Goal: Task Accomplishment & Management: Use online tool/utility

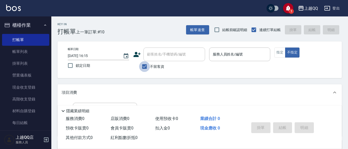
drag, startPoint x: 147, startPoint y: 69, endPoint x: 152, endPoint y: 62, distance: 8.4
click at [147, 69] on input "不留客資" at bounding box center [144, 66] width 11 height 11
click at [152, 61] on label "不留客資" at bounding box center [151, 66] width 25 height 11
click at [150, 61] on input "不留客資" at bounding box center [144, 66] width 11 height 11
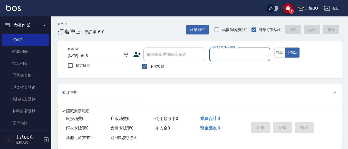
click at [155, 60] on div "顧客姓名/手機號碼/編號" at bounding box center [175, 54] width 62 height 14
click at [146, 68] on input "不留客資" at bounding box center [144, 66] width 11 height 11
checkbox input "false"
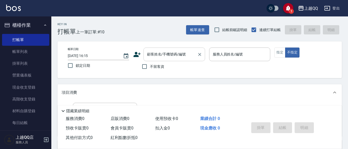
click at [149, 58] on input "顧客姓名/手機號碼/編號" at bounding box center [170, 54] width 49 height 9
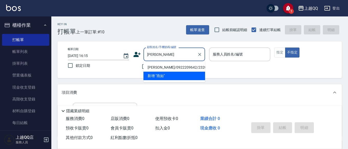
click at [181, 65] on li "[PERSON_NAME]/0922209642/2320" at bounding box center [175, 67] width 62 height 8
type input "[PERSON_NAME]/0922209642/2320"
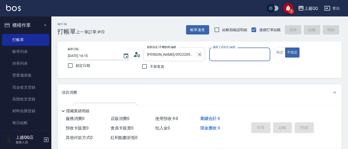
click at [199, 55] on icon "Clear" at bounding box center [199, 54] width 5 height 5
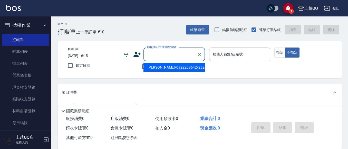
drag, startPoint x: 179, startPoint y: 55, endPoint x: 165, endPoint y: 58, distance: 14.3
click at [179, 55] on input "顧客姓名/手機號碼/編號" at bounding box center [170, 54] width 49 height 9
type input "燕"
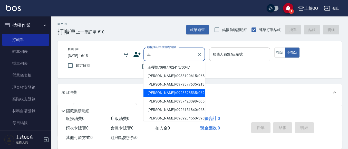
click at [171, 91] on li "[PERSON_NAME]/0928528535/0622" at bounding box center [175, 93] width 62 height 8
type input "[PERSON_NAME]/0928528535/0622"
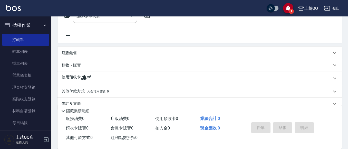
scroll to position [104, 0]
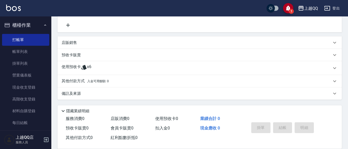
click at [196, 70] on div "使用預收卡 x6" at bounding box center [197, 68] width 270 height 8
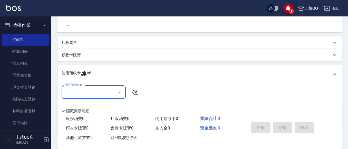
scroll to position [0, 0]
click at [120, 90] on icon "Open" at bounding box center [120, 92] width 6 height 6
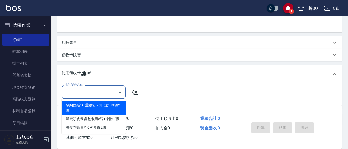
click at [148, 63] on div "項目消費 服務名稱/代號 服務名稱/代號 店販銷售 服務人員姓名/編號 服務人員姓名/編號 商品代號/名稱 商品代號/名稱 預收卡販賣 卡券名稱/代號 卡券名…" at bounding box center [200, 58] width 284 height 157
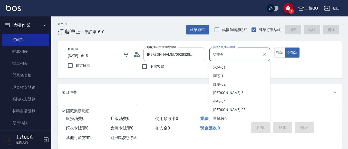
click at [224, 53] on input "欣樺-6" at bounding box center [236, 54] width 49 height 9
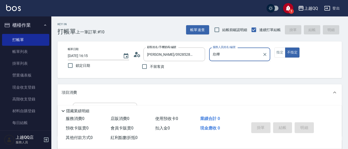
type input "欣"
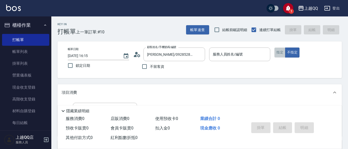
click at [279, 50] on button "指定" at bounding box center [279, 52] width 11 height 10
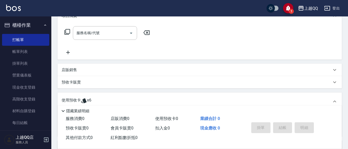
scroll to position [77, 0]
click at [91, 99] on div "使用預收卡 x6" at bounding box center [197, 101] width 270 height 8
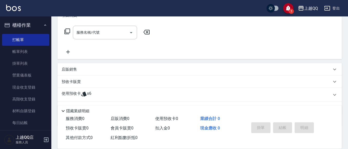
scroll to position [104, 0]
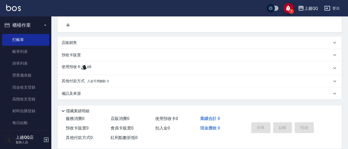
click at [99, 68] on div "使用預收卡 x6" at bounding box center [197, 68] width 270 height 8
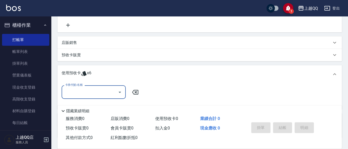
scroll to position [0, 0]
click at [120, 94] on icon "Open" at bounding box center [120, 92] width 6 height 6
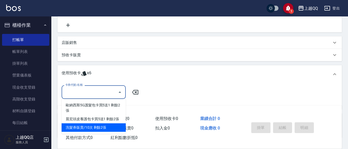
click at [107, 128] on div "洗髮券販賣/10次 剩餘2張" at bounding box center [94, 127] width 64 height 8
type input "洗髮券販賣/10次"
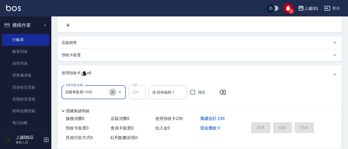
click at [112, 93] on icon "Clear" at bounding box center [112, 92] width 3 height 3
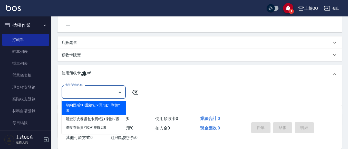
click at [103, 93] on input "卡券代號/名稱" at bounding box center [90, 92] width 52 height 9
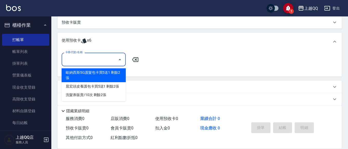
scroll to position [142, 0]
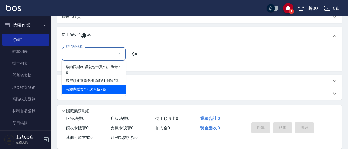
click at [113, 89] on div "洗髮券販賣/10次 剩餘2張" at bounding box center [94, 89] width 64 height 8
type input "洗髮券販賣/10次"
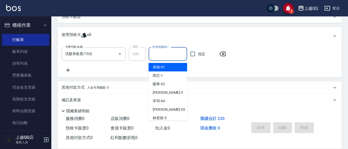
click at [153, 58] on input "洗-技術協助-1" at bounding box center [168, 54] width 34 height 9
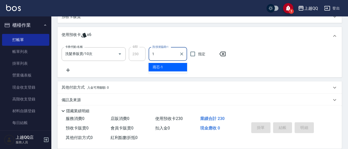
type input "1"
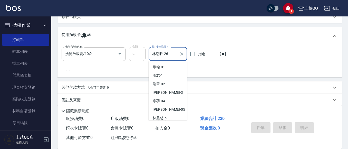
click at [167, 54] on input "林恩昕-26" at bounding box center [164, 54] width 26 height 9
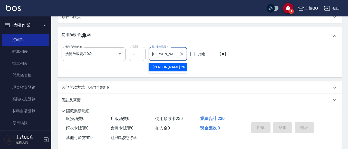
type input "林"
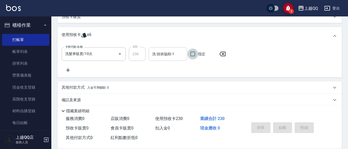
click at [168, 54] on input "洗-技術協助-1" at bounding box center [168, 54] width 34 height 9
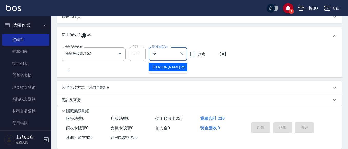
type input "[PERSON_NAME]-25"
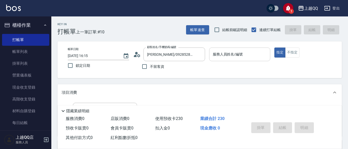
click at [228, 60] on div "服務人員姓名/編號" at bounding box center [239, 54] width 61 height 14
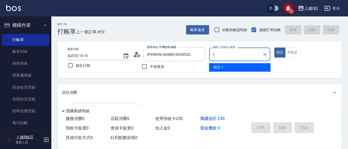
type input "雨芯-1"
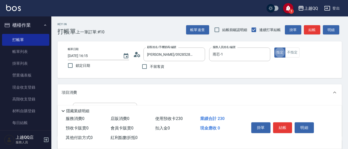
type button "true"
drag, startPoint x: 276, startPoint y: 122, endPoint x: 278, endPoint y: 118, distance: 4.1
click at [277, 122] on button "結帳" at bounding box center [282, 127] width 19 height 11
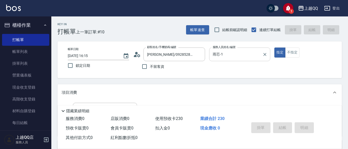
type input "[DATE] 17:45"
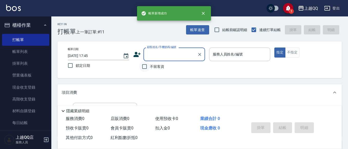
click at [140, 64] on input "不留客資" at bounding box center [144, 66] width 11 height 11
checkbox input "true"
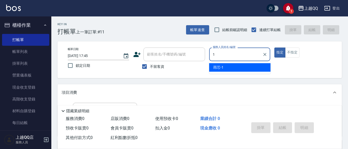
type input "雨芯-1"
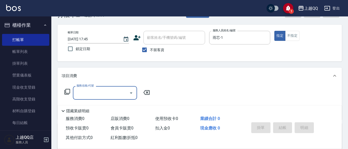
scroll to position [26, 0]
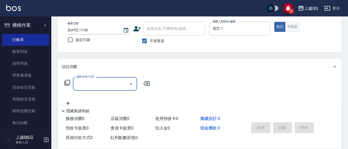
click at [290, 23] on button "不指定" at bounding box center [292, 27] width 14 height 10
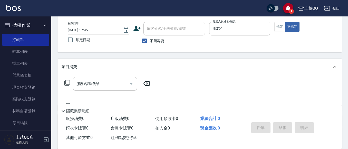
click at [88, 84] on input "服務名稱/代號" at bounding box center [101, 83] width 52 height 9
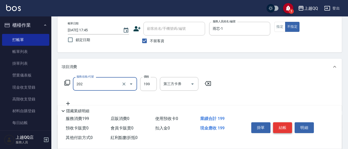
type input "不指定單剪(202)"
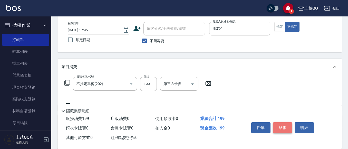
click at [286, 127] on button "結帳" at bounding box center [282, 127] width 19 height 11
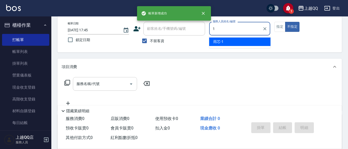
type input "雨芯-1"
type button "false"
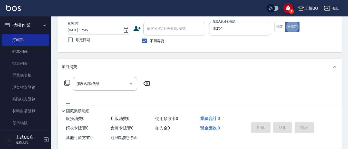
click at [67, 81] on icon at bounding box center [67, 83] width 6 height 6
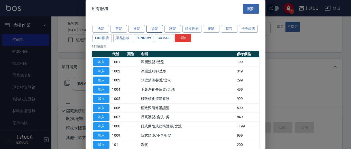
click at [151, 30] on button "染髮" at bounding box center [154, 29] width 16 height 8
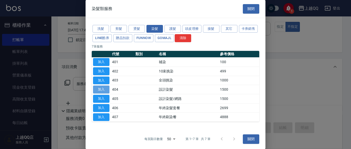
click at [108, 93] on button "加入" at bounding box center [101, 89] width 16 height 8
type input "設計染髮(404)"
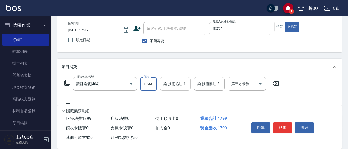
type input "1799"
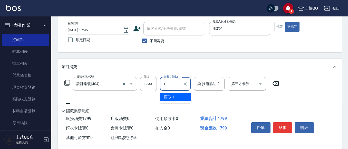
type input "雨芯-1"
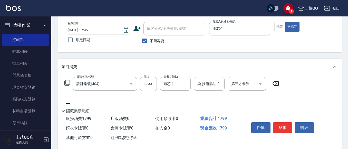
click at [68, 82] on icon at bounding box center [67, 83] width 6 height 6
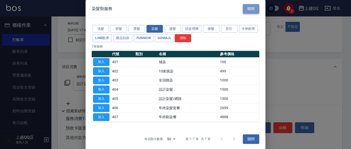
click at [243, 12] on button "關閉" at bounding box center [251, 8] width 16 height 9
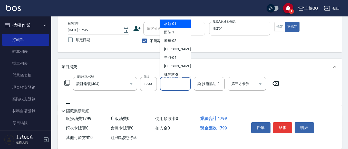
click at [173, 81] on input "染-技術協助-1" at bounding box center [175, 83] width 26 height 9
click at [173, 80] on input "心佑-17" at bounding box center [171, 83] width 18 height 9
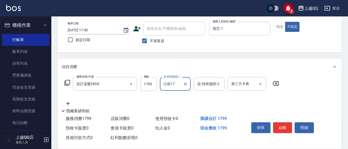
click at [177, 82] on input "心佑17" at bounding box center [171, 83] width 18 height 9
type input "心"
type input "雨芯-1"
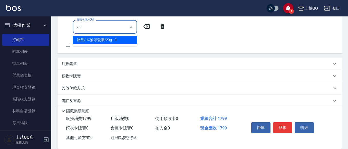
type input "2"
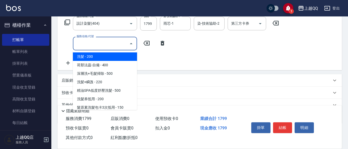
scroll to position [77, 0]
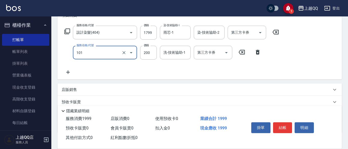
type input "洗髮(101)"
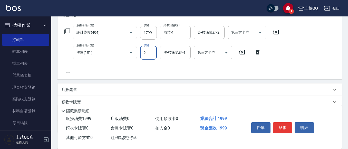
scroll to position [51, 0]
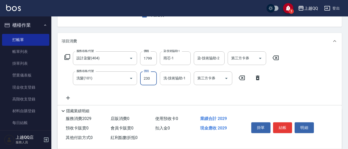
type input "230"
click at [171, 74] on input "洗-技術協助-1" at bounding box center [175, 78] width 26 height 9
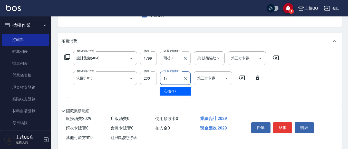
type input "心佑-17"
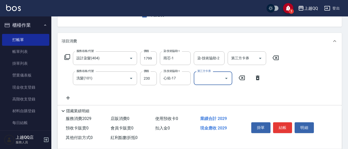
scroll to position [0, 0]
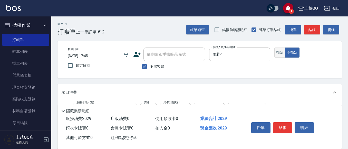
click at [276, 50] on button "指定" at bounding box center [279, 52] width 11 height 10
drag, startPoint x: 276, startPoint y: 124, endPoint x: 261, endPoint y: 98, distance: 30.1
click at [276, 123] on button "結帳" at bounding box center [282, 127] width 19 height 11
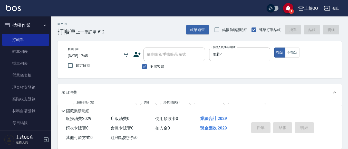
type input "[DATE] 17:46"
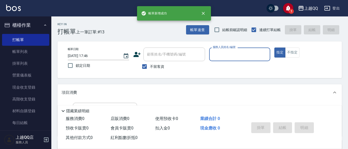
click at [202, 35] on div "帳單速查 結帳前確認明細 連續打單結帳 掛單 結帳 明細" at bounding box center [264, 29] width 156 height 11
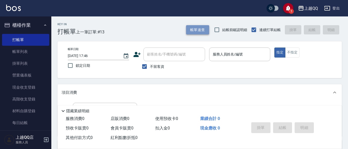
click at [200, 32] on button "帳單速查" at bounding box center [197, 29] width 23 height 9
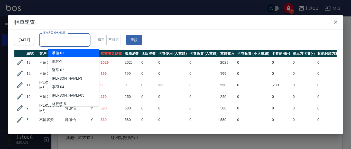
click at [88, 37] on input "服務人員姓名/編號" at bounding box center [64, 39] width 47 height 9
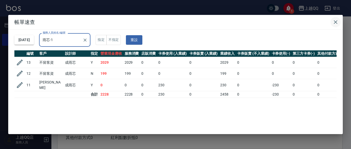
type input "雨芯-1"
click at [336, 24] on icon "button" at bounding box center [335, 22] width 6 height 6
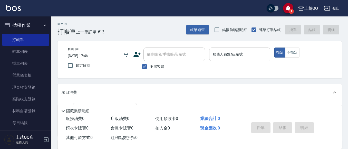
click at [251, 51] on input "服務人員姓名/編號" at bounding box center [240, 54] width 57 height 9
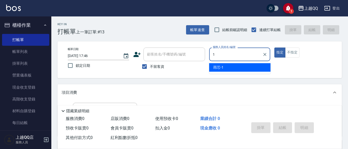
type input "雨芯-1"
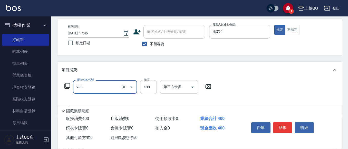
scroll to position [26, 0]
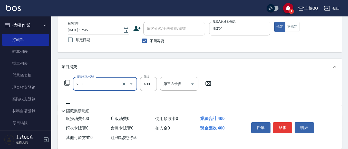
type input "指定單剪(203)"
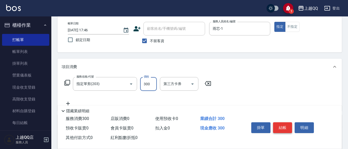
type input "300"
click at [284, 122] on button "結帳" at bounding box center [282, 127] width 19 height 11
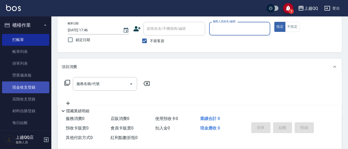
click at [30, 88] on link "現金收支登錄" at bounding box center [25, 87] width 47 height 12
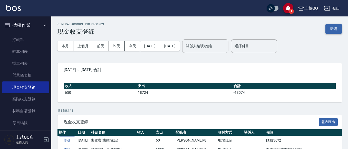
click at [330, 33] on button "新增" at bounding box center [334, 28] width 16 height 9
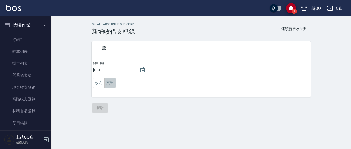
click at [112, 83] on button "支出" at bounding box center [110, 83] width 12 height 11
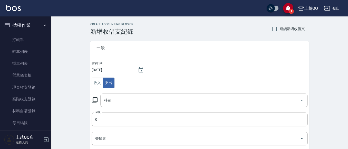
click at [109, 97] on input "科目" at bounding box center [200, 100] width 195 height 9
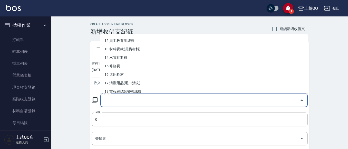
scroll to position [108, 0]
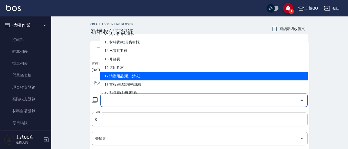
click at [154, 78] on li "17 清潔用品(毛巾清洗)" at bounding box center [203, 76] width 207 height 8
type input "17 清潔用品(毛巾清洗)"
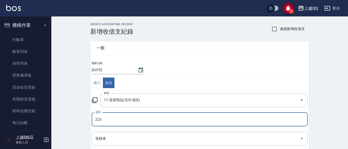
type input "225"
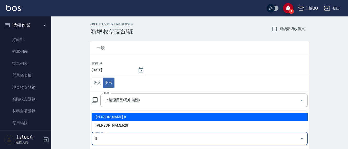
click at [102, 117] on li "[PERSON_NAME]-8" at bounding box center [200, 117] width 216 height 8
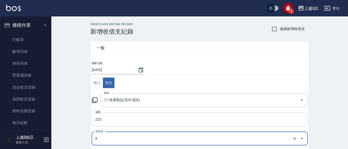
type input "[PERSON_NAME]-8"
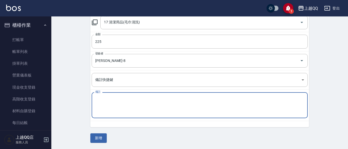
click at [104, 113] on textarea "備註" at bounding box center [199, 105] width 209 height 17
type textarea "地毯清潔225元"
click at [94, 135] on button "新增" at bounding box center [98, 137] width 16 height 9
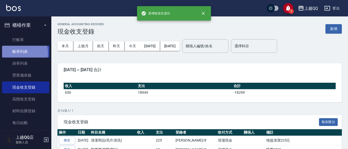
click at [14, 53] on link "帳單列表" at bounding box center [25, 52] width 47 height 12
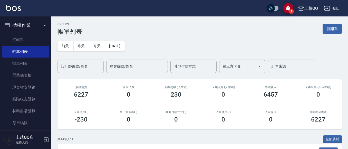
click at [70, 65] on input "設計師編號/姓名" at bounding box center [81, 66] width 42 height 9
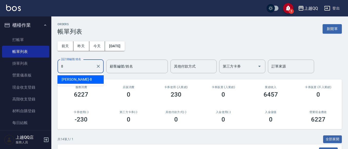
click at [68, 78] on span "[PERSON_NAME] -8" at bounding box center [77, 79] width 30 height 5
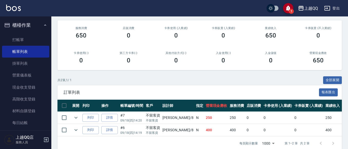
scroll to position [71, 0]
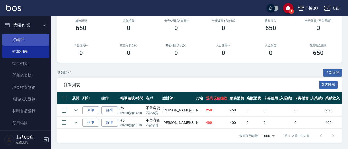
type input "[PERSON_NAME]-8"
click at [13, 39] on link "打帳單" at bounding box center [25, 40] width 47 height 12
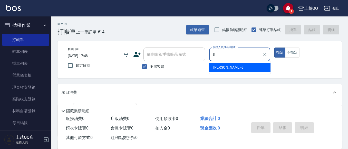
type input "[PERSON_NAME]-8"
type button "true"
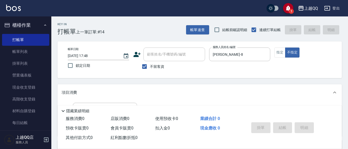
drag, startPoint x: 348, startPoint y: 68, endPoint x: 350, endPoint y: 80, distance: 12.1
click at [348, 80] on html "1 上越QQ 登出 櫃檯作業 打帳單 帳單列表 掛單列表 營業儀表板 現金收支登錄 高階收支登錄 材料自購登錄 每日結帳 排班表 現場電腦打卡 預約管理 預約…" at bounding box center [174, 119] width 348 height 239
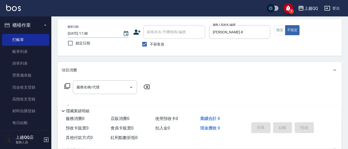
click at [69, 85] on icon at bounding box center [67, 86] width 6 height 6
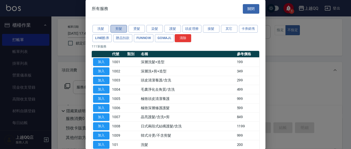
click at [115, 30] on button "剪髮" at bounding box center [118, 29] width 16 height 8
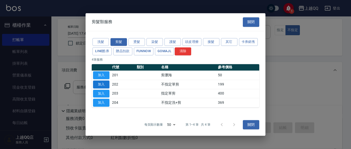
click at [100, 83] on button "加入" at bounding box center [101, 84] width 16 height 8
type input "不指定單剪(202)"
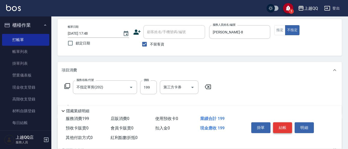
click at [287, 127] on button "結帳" at bounding box center [282, 127] width 19 height 11
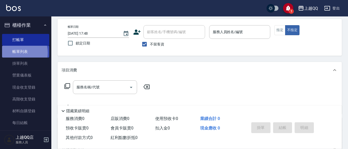
click at [15, 52] on link "帳單列表" at bounding box center [25, 52] width 47 height 12
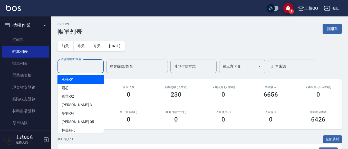
click at [67, 65] on input "設計師編號/姓名" at bounding box center [81, 66] width 42 height 9
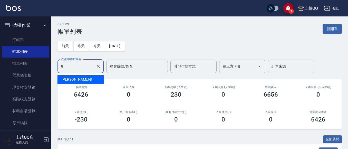
click at [68, 77] on span "[PERSON_NAME] -8" at bounding box center [77, 79] width 30 height 5
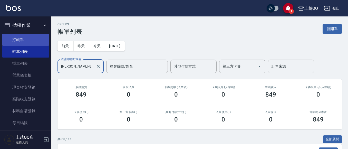
type input "[PERSON_NAME]-8"
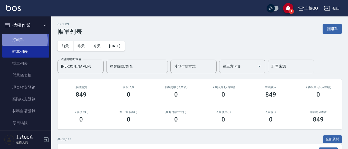
click at [17, 40] on link "打帳單" at bounding box center [25, 40] width 47 height 12
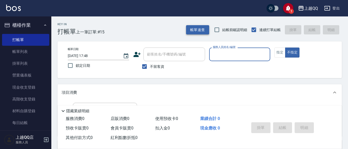
click at [198, 30] on button "帳單速查" at bounding box center [197, 29] width 23 height 9
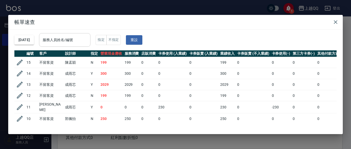
click at [88, 43] on input "服務人員姓名/編號" at bounding box center [64, 39] width 47 height 9
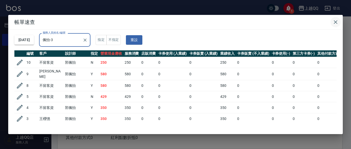
type input "佩怡-3"
click at [334, 21] on icon "button" at bounding box center [336, 22] width 4 height 4
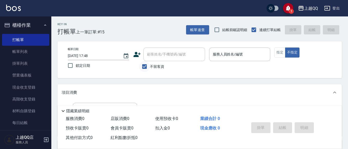
click at [144, 66] on input "不留客資" at bounding box center [144, 66] width 11 height 11
drag, startPoint x: 147, startPoint y: 65, endPoint x: 151, endPoint y: 65, distance: 4.6
click at [147, 65] on input "不留客資" at bounding box center [144, 66] width 11 height 11
checkbox input "true"
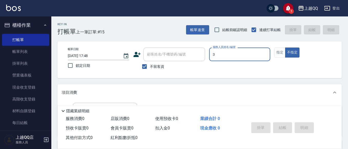
type input "佩怡-3"
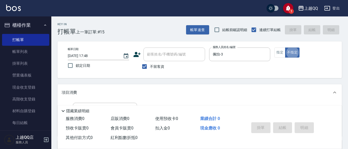
type button "false"
click at [281, 56] on button "指定" at bounding box center [279, 52] width 11 height 10
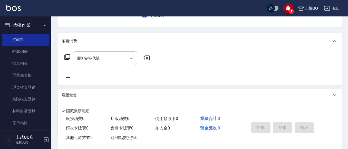
click at [77, 61] on input "服務名稱/代號" at bounding box center [101, 58] width 52 height 9
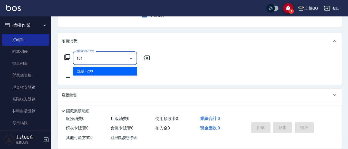
type input "洗髮(101)"
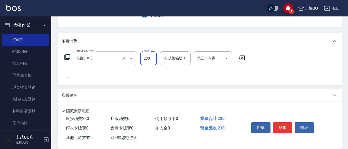
type input "230"
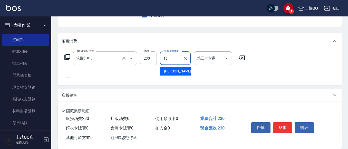
type input "[PERSON_NAME]-16"
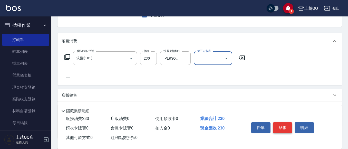
click at [279, 125] on button "結帳" at bounding box center [282, 127] width 19 height 11
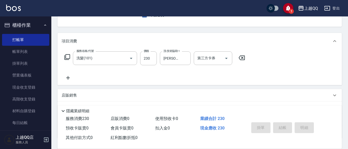
type input "[DATE] 18:00"
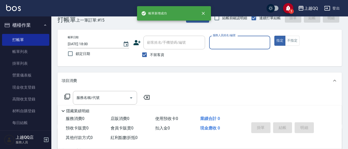
scroll to position [0, 0]
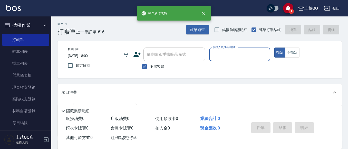
drag, startPoint x: 144, startPoint y: 65, endPoint x: 154, endPoint y: 60, distance: 11.5
click at [144, 66] on input "不留客資" at bounding box center [144, 66] width 11 height 11
checkbox input "false"
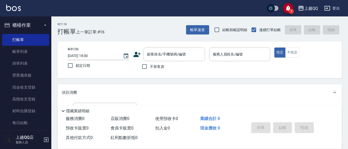
drag, startPoint x: 159, startPoint y: 54, endPoint x: 195, endPoint y: 3, distance: 62.0
click at [160, 53] on div "顧客姓名/手機號碼/編號 顧客姓名/手機號碼/編號" at bounding box center [175, 54] width 62 height 14
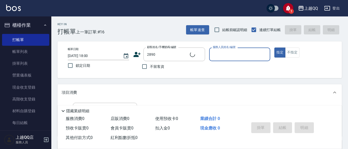
type input "[PERSON_NAME]/0963195381/2890"
type input "佩怡-3"
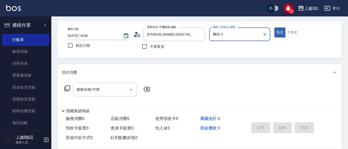
scroll to position [51, 0]
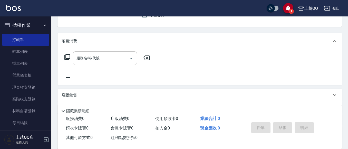
click at [103, 56] on input "服務名稱/代號" at bounding box center [101, 58] width 52 height 9
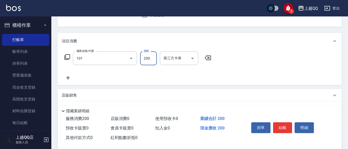
type input "洗髮(101)"
type input "230"
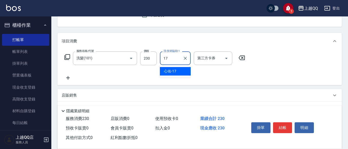
type input "心佑-17"
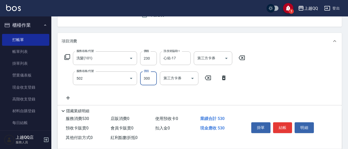
type input "自備護髮(502)"
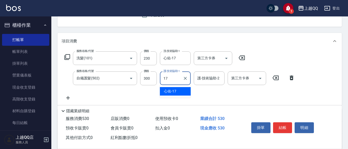
type input "心佑-17"
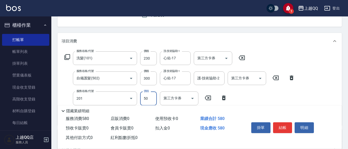
type input "剪瀏海(201)"
click at [289, 128] on button "結帳" at bounding box center [282, 127] width 19 height 11
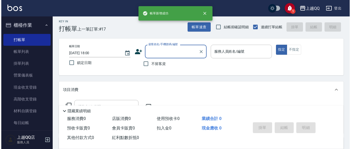
scroll to position [0, 0]
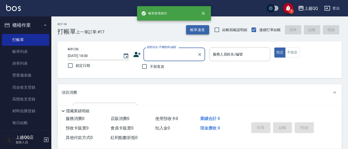
click at [189, 28] on button "帳單速查" at bounding box center [197, 29] width 23 height 9
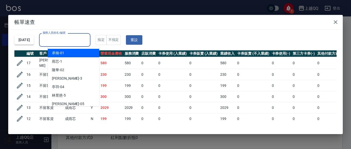
click at [86, 36] on input "服務人員姓名/編號" at bounding box center [64, 39] width 47 height 9
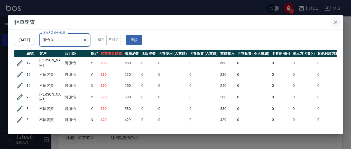
type input "佩怡-3"
click at [333, 21] on icon "button" at bounding box center [335, 22] width 6 height 6
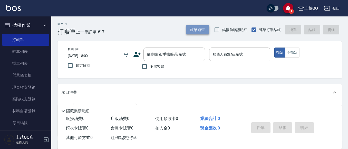
click at [196, 27] on button "帳單速查" at bounding box center [197, 29] width 23 height 9
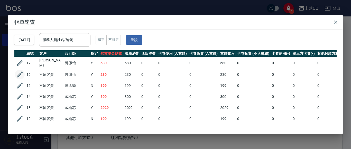
click at [18, 74] on icon "button" at bounding box center [20, 75] width 8 height 8
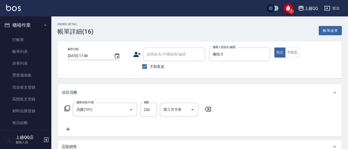
type input "[DATE] 17:48"
checkbox input "true"
type input "佩怡-3"
type input "洗髮(101)"
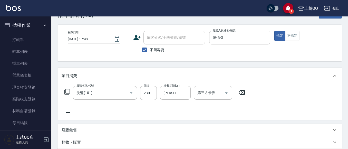
scroll to position [26, 0]
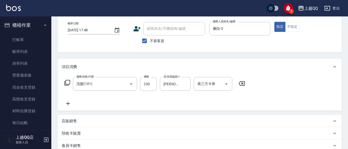
click at [68, 82] on icon at bounding box center [67, 83] width 6 height 6
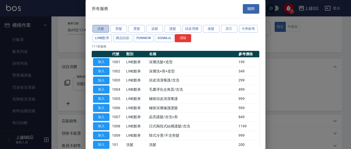
click at [101, 29] on button "洗髮" at bounding box center [100, 29] width 16 height 8
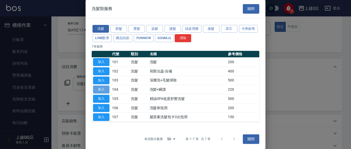
click at [106, 90] on button "加入" at bounding box center [101, 89] width 16 height 8
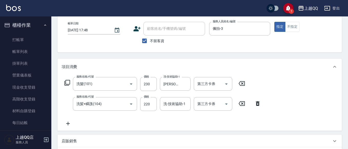
click at [243, 83] on icon at bounding box center [242, 83] width 6 height 5
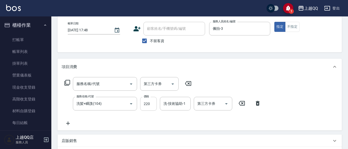
click at [156, 103] on input "220" at bounding box center [148, 104] width 17 height 14
type input "280"
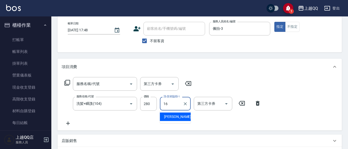
type input "[PERSON_NAME]-16"
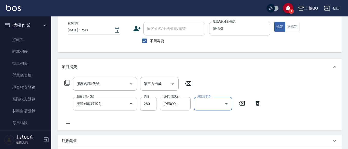
click at [191, 81] on icon at bounding box center [188, 83] width 13 height 6
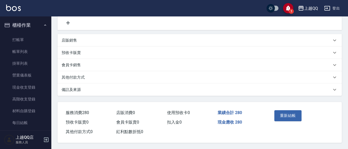
scroll to position [128, 0]
click at [283, 112] on button "重新結帳" at bounding box center [287, 115] width 27 height 11
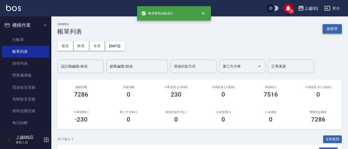
click at [338, 30] on button "新開單" at bounding box center [332, 28] width 19 height 9
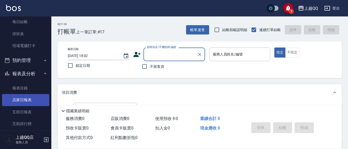
scroll to position [103, 0]
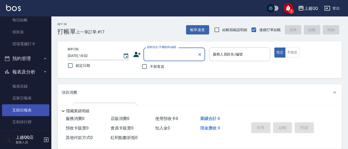
click at [23, 113] on link "互助日報表" at bounding box center [25, 110] width 47 height 12
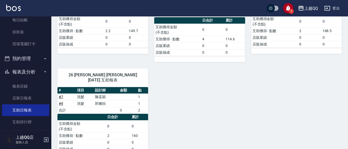
scroll to position [214, 0]
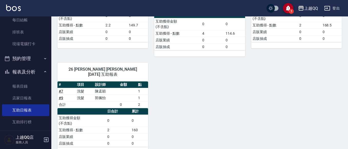
drag, startPoint x: 88, startPoint y: 85, endPoint x: 186, endPoint y: 72, distance: 98.7
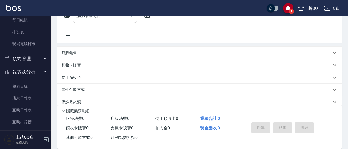
scroll to position [102, 0]
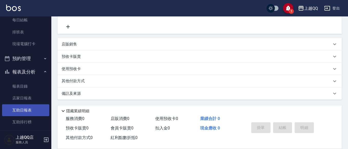
click at [21, 107] on link "互助日報表" at bounding box center [25, 110] width 47 height 12
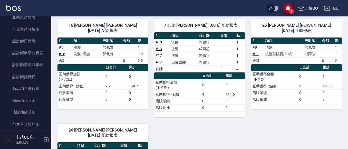
scroll to position [180, 0]
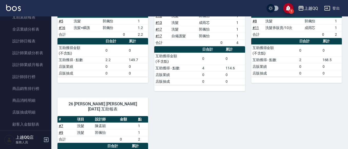
click at [61, 124] on link "# 7" at bounding box center [61, 126] width 4 height 4
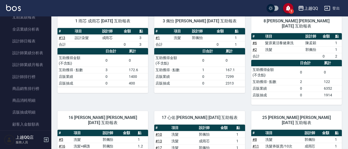
scroll to position [59, 0]
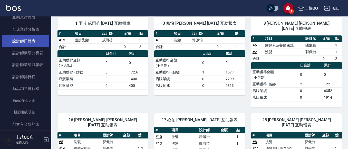
click at [31, 44] on link "設計師日報表" at bounding box center [25, 41] width 47 height 12
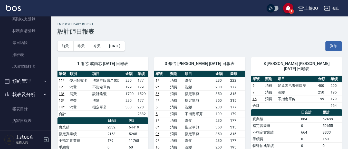
scroll to position [90, 0]
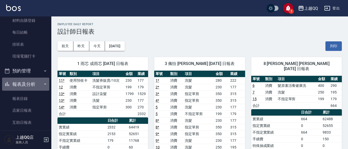
click at [28, 86] on button "報表及分析" at bounding box center [25, 84] width 47 height 13
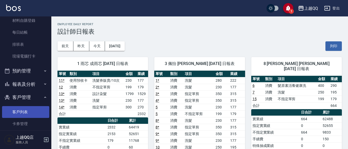
click at [23, 111] on link "客戶列表" at bounding box center [25, 112] width 47 height 12
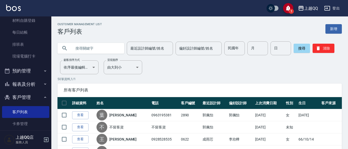
click at [86, 50] on input "text" at bounding box center [96, 48] width 48 height 14
type input "[PERSON_NAME]"
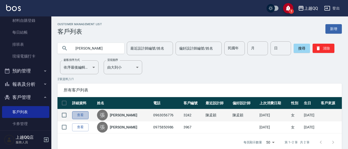
click at [74, 116] on link "查看" at bounding box center [80, 115] width 16 height 8
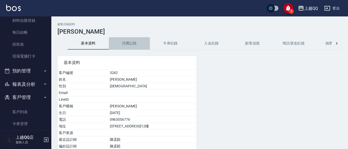
click at [132, 45] on button "消費記錄" at bounding box center [129, 43] width 41 height 12
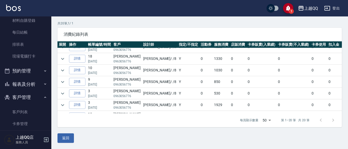
scroll to position [9, 0]
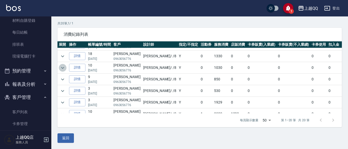
click at [63, 67] on icon "expand row" at bounding box center [63, 68] width 6 height 6
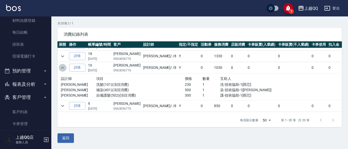
click at [63, 67] on icon "expand row" at bounding box center [63, 68] width 6 height 6
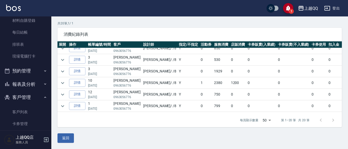
scroll to position [49, 0]
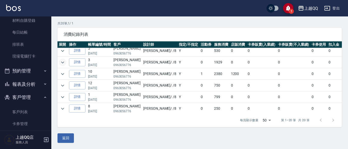
click at [62, 61] on icon "expand row" at bounding box center [63, 62] width 6 height 6
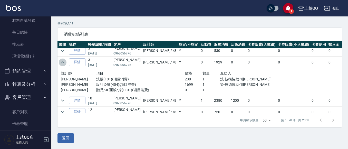
click at [62, 61] on icon "expand row" at bounding box center [63, 62] width 6 height 6
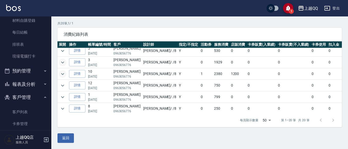
click at [63, 71] on icon "expand row" at bounding box center [63, 74] width 6 height 6
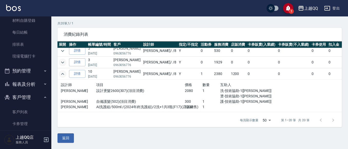
click at [63, 71] on icon "expand row" at bounding box center [63, 74] width 6 height 6
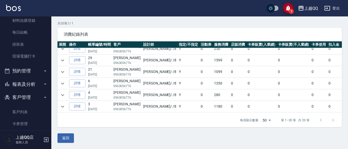
scroll to position [110, 0]
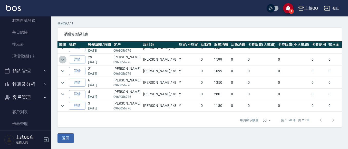
click at [64, 59] on icon "expand row" at bounding box center [63, 59] width 6 height 6
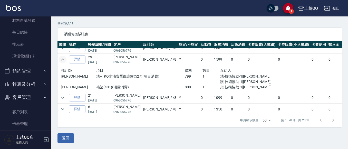
click at [64, 59] on icon "expand row" at bounding box center [63, 59] width 6 height 6
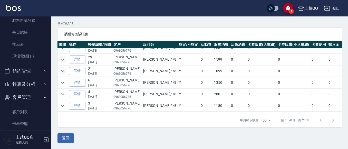
click at [63, 68] on icon "expand row" at bounding box center [63, 71] width 6 height 6
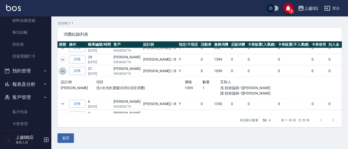
click at [63, 68] on icon "expand row" at bounding box center [63, 71] width 6 height 6
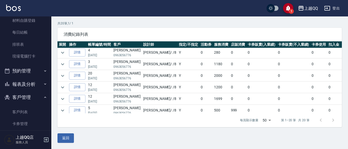
scroll to position [157, 0]
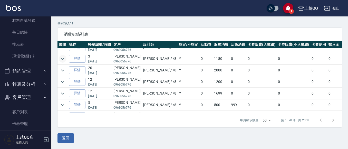
click at [60, 56] on icon "expand row" at bounding box center [63, 59] width 6 height 6
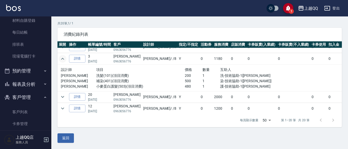
click at [60, 56] on icon "expand row" at bounding box center [63, 59] width 6 height 6
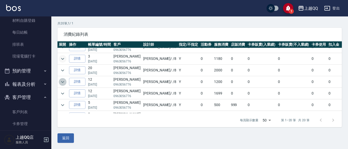
click at [62, 80] on icon "expand row" at bounding box center [63, 82] width 6 height 6
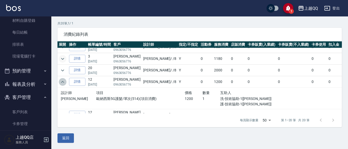
click at [62, 80] on icon "expand row" at bounding box center [63, 82] width 6 height 6
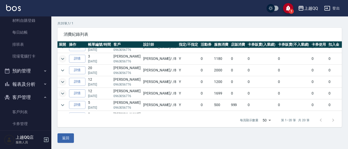
click at [61, 93] on icon "expand row" at bounding box center [63, 93] width 6 height 6
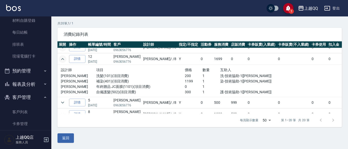
scroll to position [202, 0]
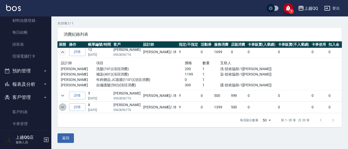
click at [63, 105] on icon "expand row" at bounding box center [63, 107] width 6 height 6
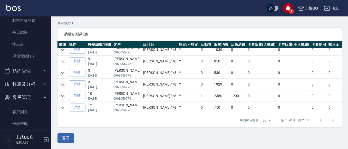
scroll to position [0, 0]
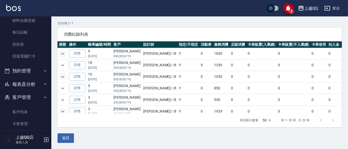
click at [65, 53] on icon "expand row" at bounding box center [63, 54] width 6 height 6
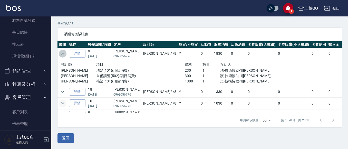
click at [65, 53] on icon "expand row" at bounding box center [63, 54] width 6 height 6
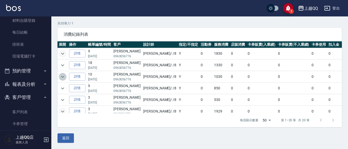
click at [62, 75] on icon "expand row" at bounding box center [63, 77] width 6 height 6
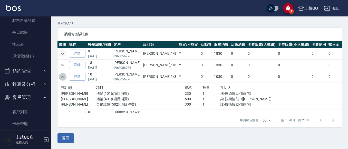
click at [62, 75] on icon "expand row" at bounding box center [63, 77] width 6 height 6
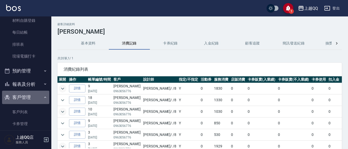
click at [33, 96] on button "客戶管理" at bounding box center [25, 97] width 47 height 13
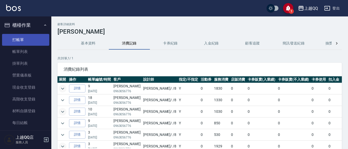
click at [33, 40] on link "打帳單" at bounding box center [25, 40] width 47 height 12
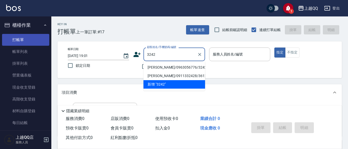
type input "[PERSON_NAME]/0963056776/3242"
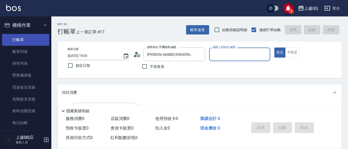
type input "[PERSON_NAME]-8"
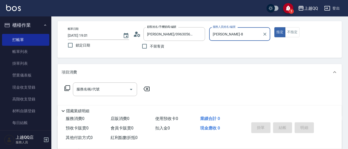
scroll to position [23, 0]
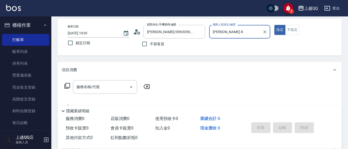
click at [68, 85] on icon at bounding box center [67, 86] width 6 height 6
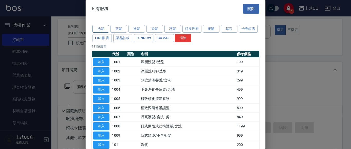
click at [98, 29] on button "洗髮" at bounding box center [100, 29] width 16 height 8
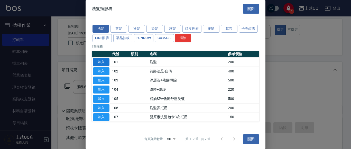
click at [99, 63] on button "加入" at bounding box center [101, 62] width 16 height 8
type input "洗髮(101)"
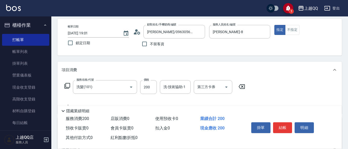
click at [69, 84] on icon at bounding box center [67, 86] width 6 height 6
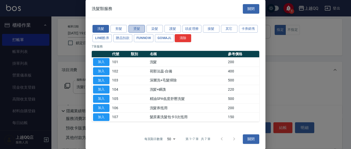
click at [134, 28] on button "燙髮" at bounding box center [136, 29] width 16 height 8
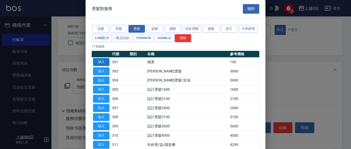
click at [106, 60] on button "加入" at bounding box center [101, 62] width 16 height 8
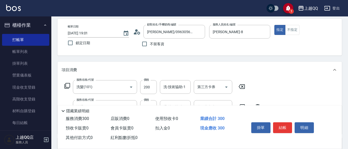
click at [67, 84] on icon at bounding box center [67, 86] width 6 height 6
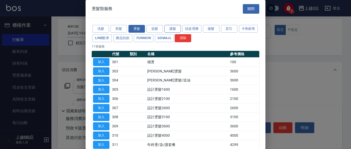
click at [169, 27] on button "護髮" at bounding box center [172, 29] width 16 height 8
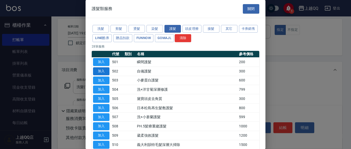
click at [106, 71] on button "加入" at bounding box center [101, 71] width 16 height 8
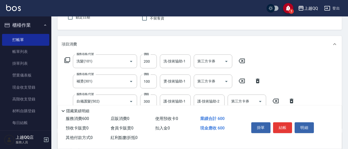
scroll to position [56, 0]
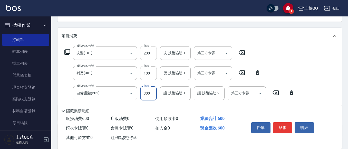
click at [154, 52] on input "200" at bounding box center [148, 53] width 17 height 14
type input "230"
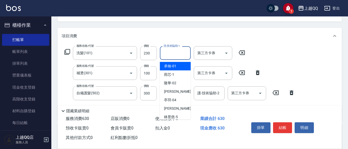
click at [163, 52] on input "洗-技術協助-1" at bounding box center [175, 53] width 26 height 9
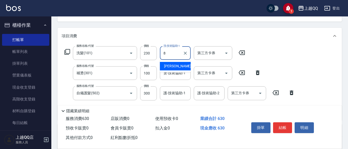
click at [166, 65] on span "[PERSON_NAME] -8" at bounding box center [179, 65] width 30 height 5
type input "[PERSON_NAME]-8"
click at [155, 74] on input "100" at bounding box center [148, 73] width 17 height 14
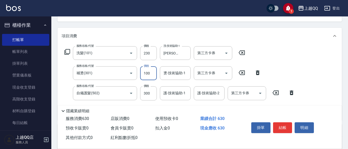
click at [151, 72] on input "100" at bounding box center [148, 73] width 17 height 14
type input "600"
click at [164, 73] on input "燙-技術協助-1" at bounding box center [175, 73] width 26 height 9
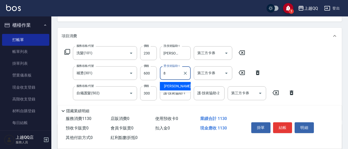
click at [166, 84] on span "[PERSON_NAME] -8" at bounding box center [179, 85] width 30 height 5
type input "[PERSON_NAME]-8"
click at [165, 92] on div "護-技術協助-1 護-技術協助-1" at bounding box center [175, 93] width 31 height 14
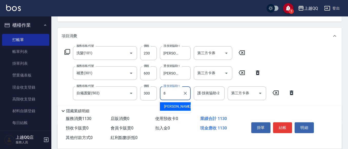
click at [172, 105] on span "[PERSON_NAME] -8" at bounding box center [179, 106] width 30 height 5
type input "[PERSON_NAME]-8"
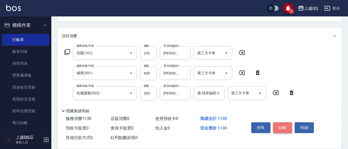
click at [283, 125] on button "結帳" at bounding box center [282, 127] width 19 height 11
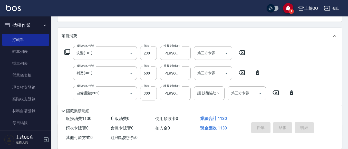
type input "[DATE] 19:26"
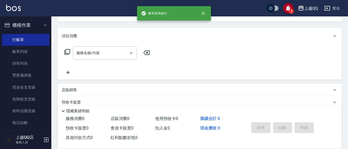
scroll to position [50, 0]
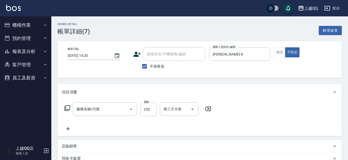
type input "[DATE] 14:20"
checkbox input "true"
type input "[PERSON_NAME]-8"
type input "洗髮(101)"
